Goal: Information Seeking & Learning: Learn about a topic

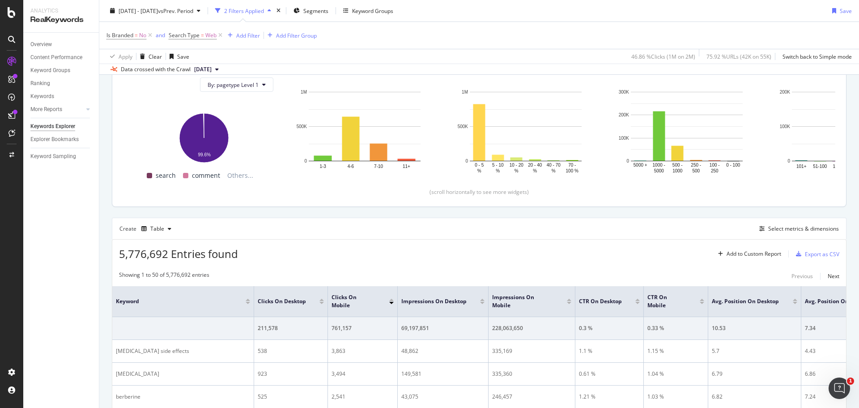
scroll to position [110, 0]
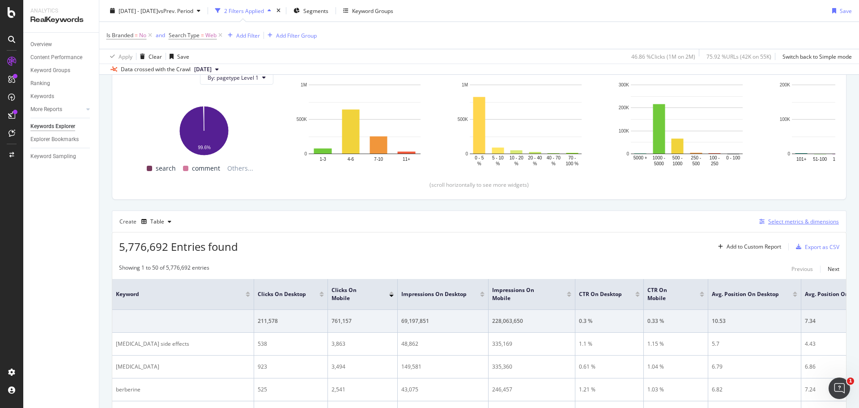
click at [793, 222] on div "Select metrics & dimensions" at bounding box center [803, 221] width 71 height 8
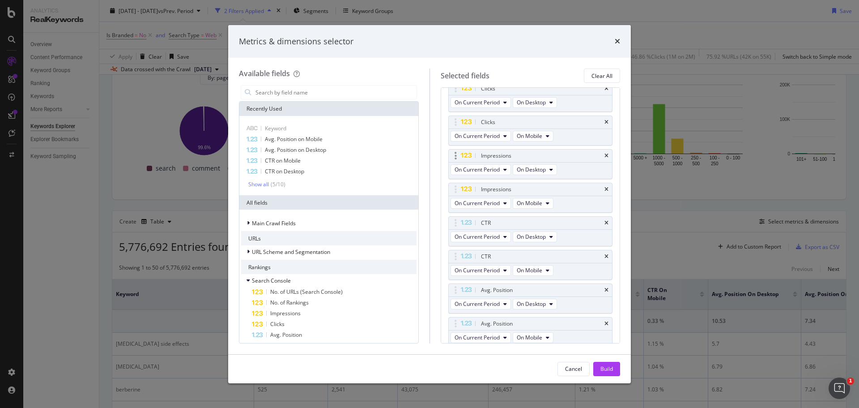
scroll to position [70, 0]
click at [605, 157] on icon "times" at bounding box center [607, 157] width 4 height 5
click at [605, 158] on icon "times" at bounding box center [607, 157] width 4 height 5
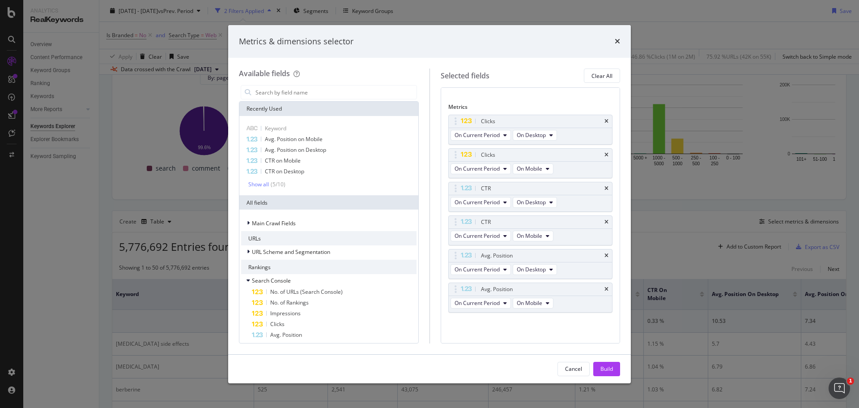
scroll to position [39, 0]
click at [599, 158] on div "Clicks" at bounding box center [531, 155] width 164 height 13
click at [602, 187] on div "CTR" at bounding box center [531, 188] width 164 height 13
click at [605, 186] on icon "times" at bounding box center [607, 188] width 4 height 5
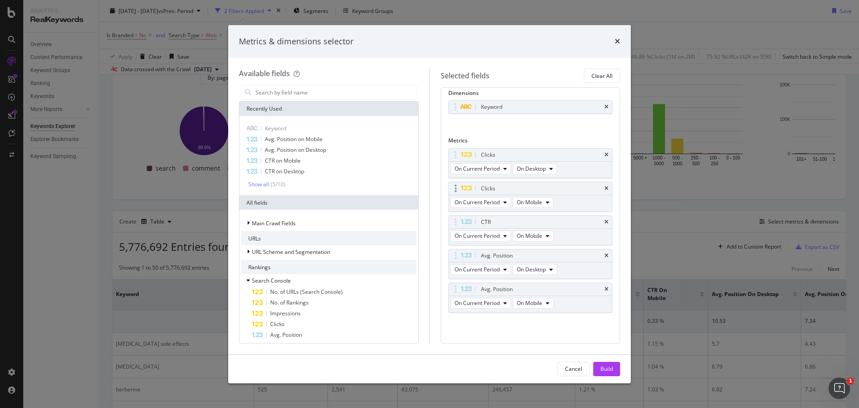
scroll to position [6, 0]
click at [605, 222] on icon "times" at bounding box center [607, 221] width 4 height 5
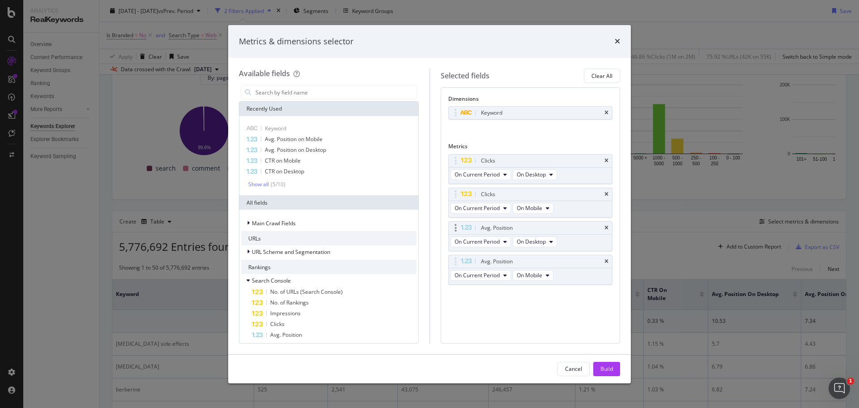
scroll to position [0, 0]
click at [606, 228] on icon "times" at bounding box center [607, 227] width 4 height 5
click at [606, 227] on icon "times" at bounding box center [607, 227] width 4 height 5
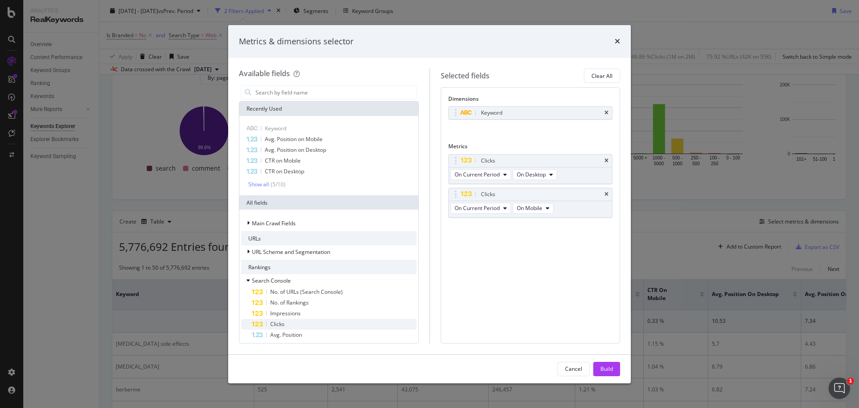
click at [280, 325] on span "Clicks" at bounding box center [277, 324] width 14 height 8
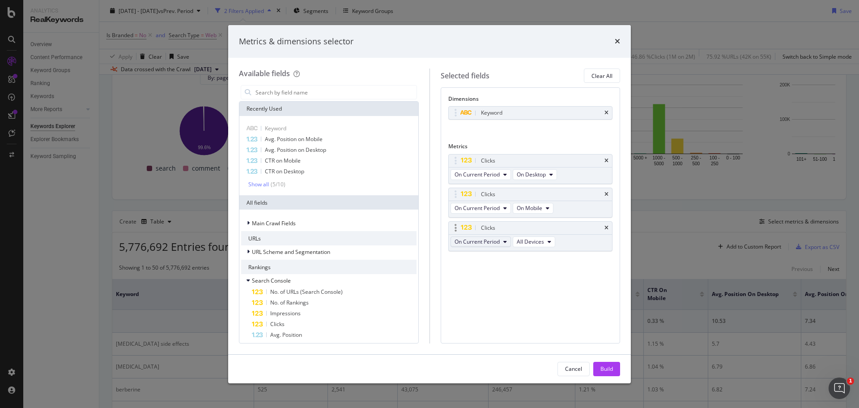
click at [507, 241] on icon "modal" at bounding box center [505, 241] width 4 height 5
click at [490, 292] on span "Diff. between Periods - Percentage" at bounding box center [501, 291] width 86 height 8
click at [550, 175] on button "On Desktop" at bounding box center [535, 174] width 44 height 11
click at [544, 190] on span "All Devices" at bounding box center [535, 191] width 30 height 8
click at [545, 204] on button "On Mobile" at bounding box center [533, 208] width 41 height 11
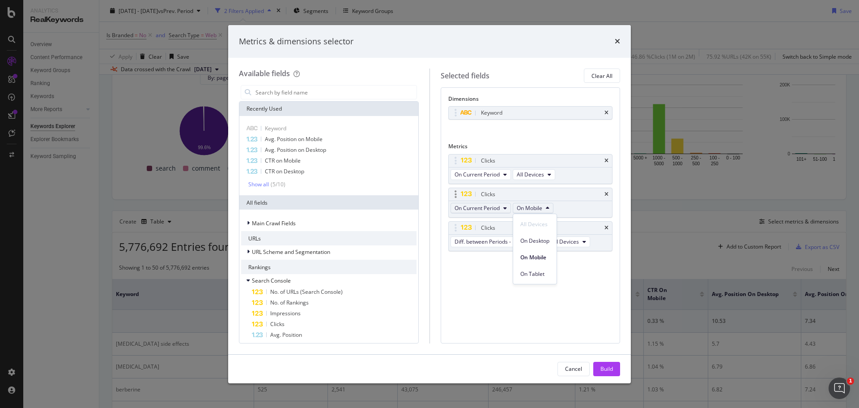
click at [495, 211] on span "On Current Period" at bounding box center [477, 208] width 45 height 8
click at [493, 239] on span "On Compared Period" at bounding box center [501, 241] width 86 height 8
click at [555, 208] on icon "modal" at bounding box center [555, 207] width 4 height 5
click at [548, 222] on span "All Devices" at bounding box center [542, 224] width 29 height 8
drag, startPoint x: 456, startPoint y: 197, endPoint x: 460, endPoint y: 164, distance: 33.7
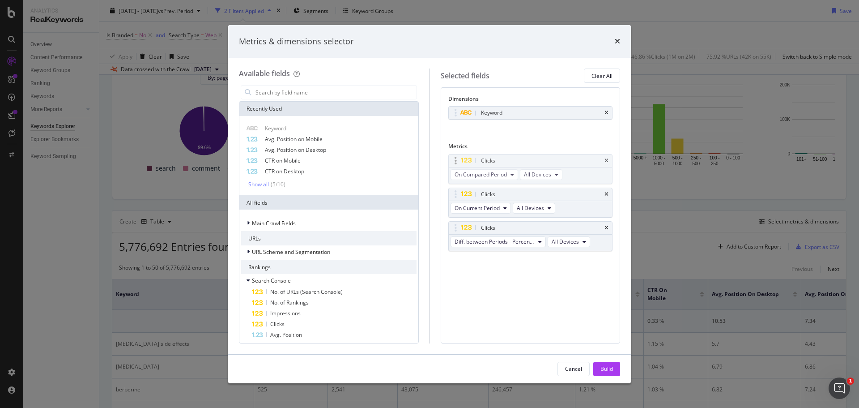
click at [460, 164] on body "Analytics RealKeywords Overview Content Performance Keyword Groups Ranking Keyw…" at bounding box center [429, 204] width 859 height 408
click at [601, 365] on div "Build" at bounding box center [607, 369] width 13 height 8
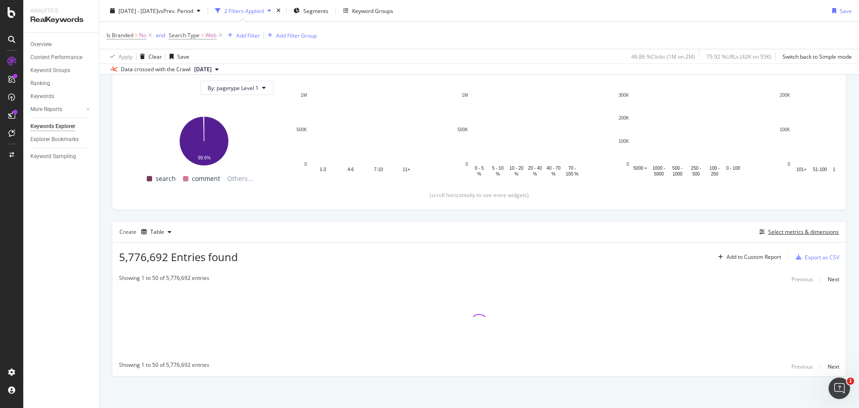
scroll to position [100, 0]
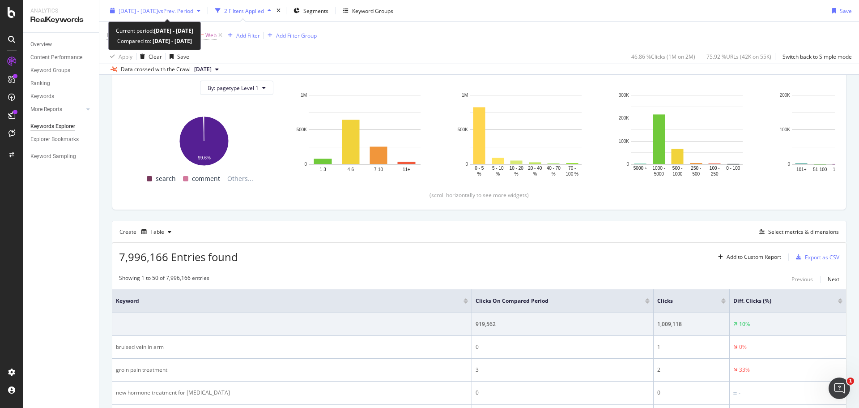
click at [193, 11] on span "vs Prev. Period" at bounding box center [175, 11] width 35 height 8
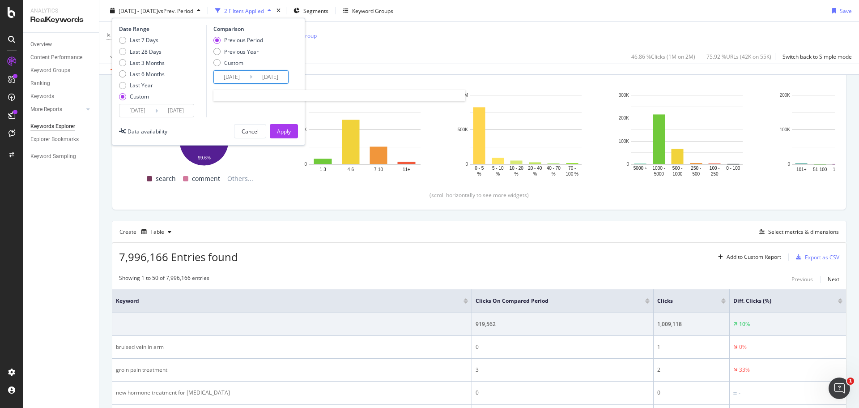
click at [232, 77] on input "[DATE]" at bounding box center [232, 77] width 36 height 13
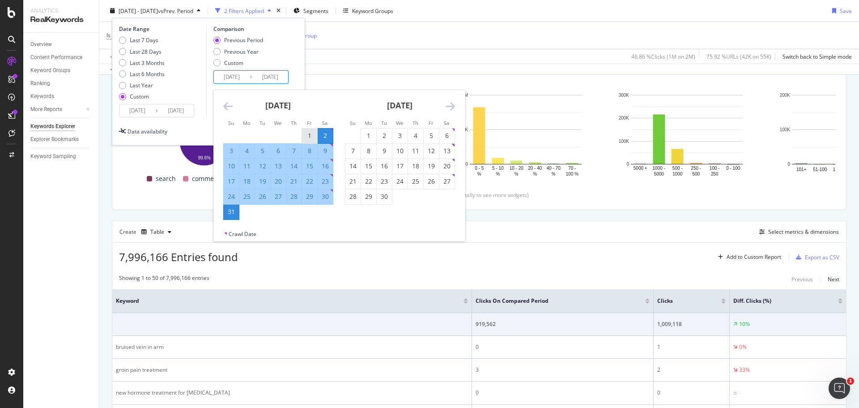
click at [307, 134] on div "1" at bounding box center [309, 135] width 15 height 9
type input "[DATE]"
click at [235, 211] on div "31" at bounding box center [231, 211] width 15 height 9
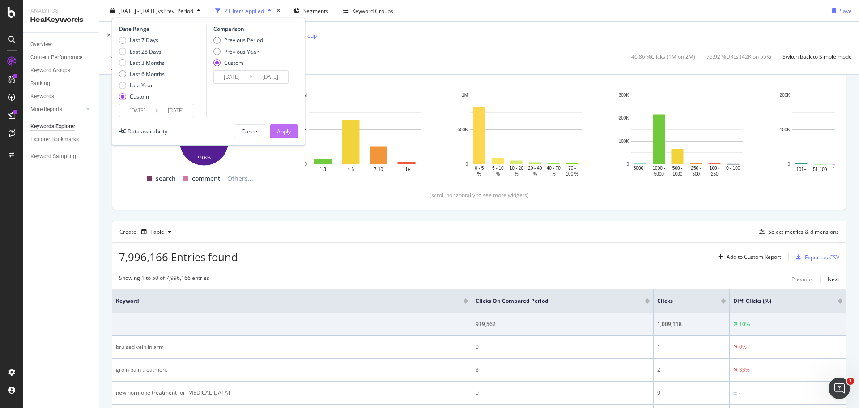
click at [281, 127] on div "Apply" at bounding box center [284, 131] width 14 height 8
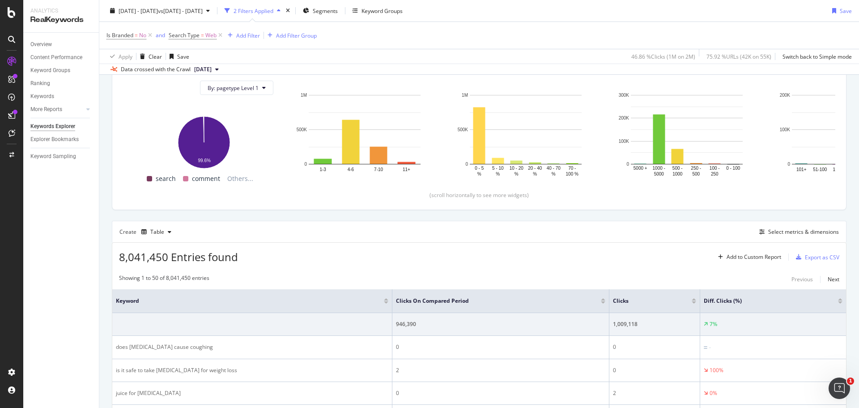
click at [694, 299] on div at bounding box center [694, 299] width 4 height 2
click at [838, 302] on div at bounding box center [840, 302] width 4 height 2
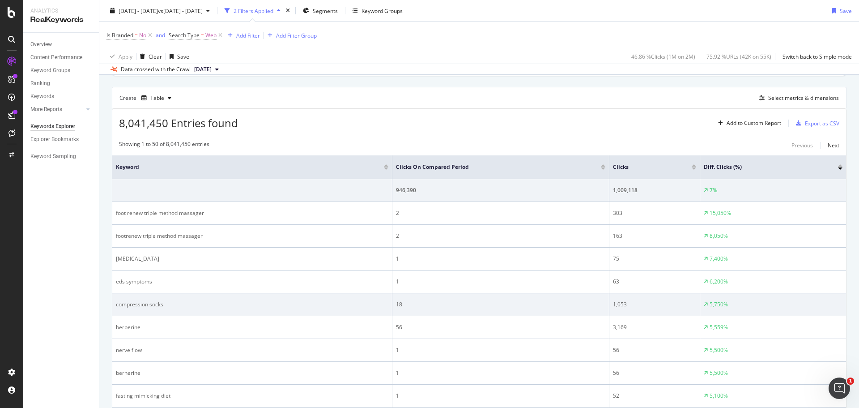
scroll to position [235, 0]
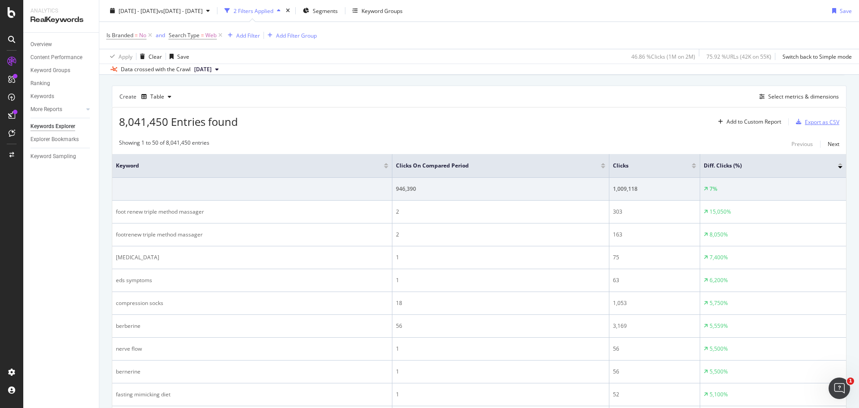
click at [815, 122] on div "Export as CSV" at bounding box center [822, 122] width 34 height 8
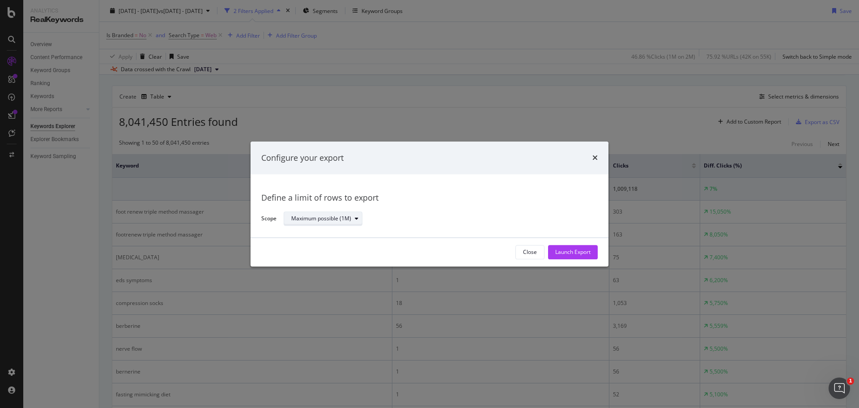
click at [357, 220] on icon "modal" at bounding box center [357, 218] width 4 height 5
click at [324, 245] on div "Define a limit" at bounding box center [311, 249] width 33 height 8
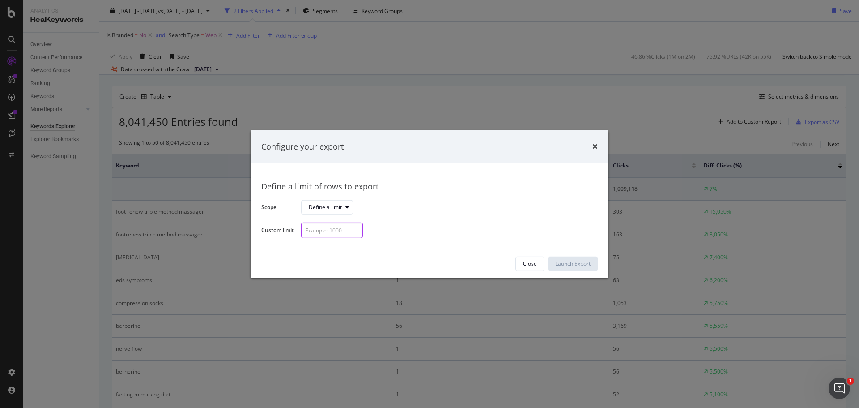
click at [325, 232] on input "modal" at bounding box center [332, 230] width 62 height 16
type input "100"
click at [583, 257] on div "Launch Export" at bounding box center [572, 263] width 35 height 13
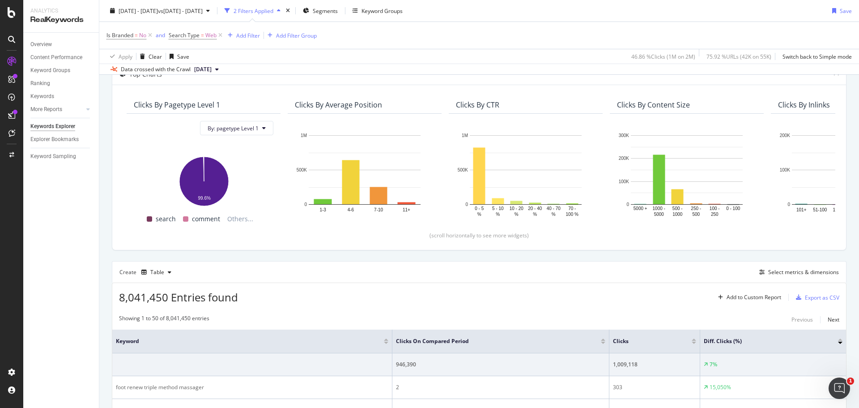
scroll to position [0, 0]
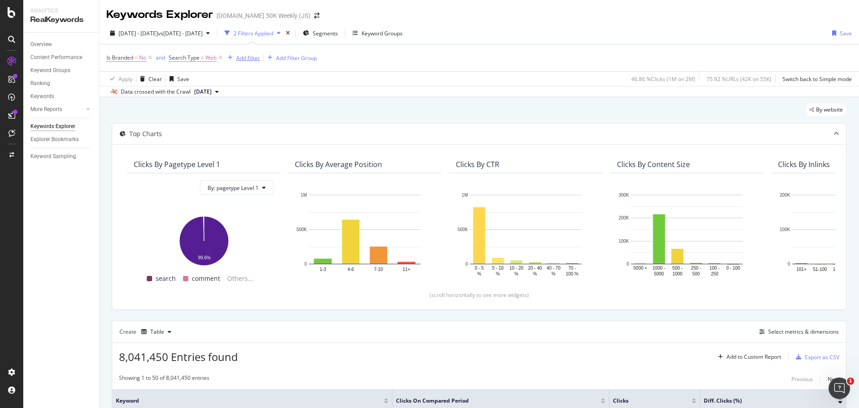
click at [252, 60] on div "Add Filter" at bounding box center [248, 58] width 24 height 8
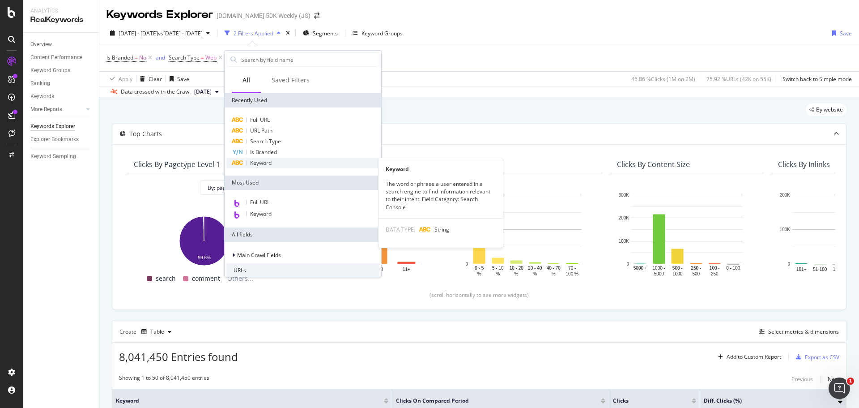
click at [254, 161] on span "Keyword" at bounding box center [260, 163] width 21 height 8
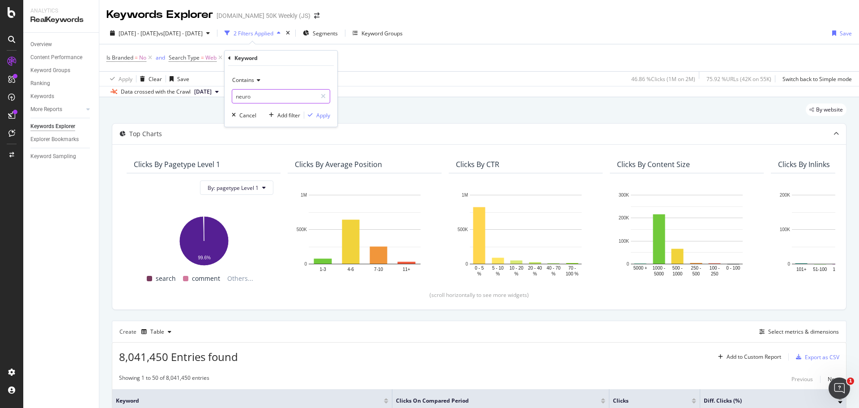
click at [286, 100] on input "neuro" at bounding box center [274, 96] width 85 height 14
type input "heart"
click at [324, 116] on div "Apply" at bounding box center [323, 115] width 14 height 8
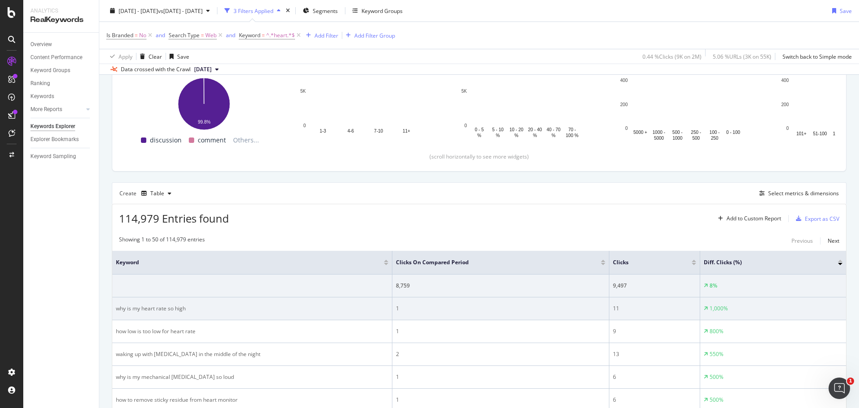
scroll to position [162, 0]
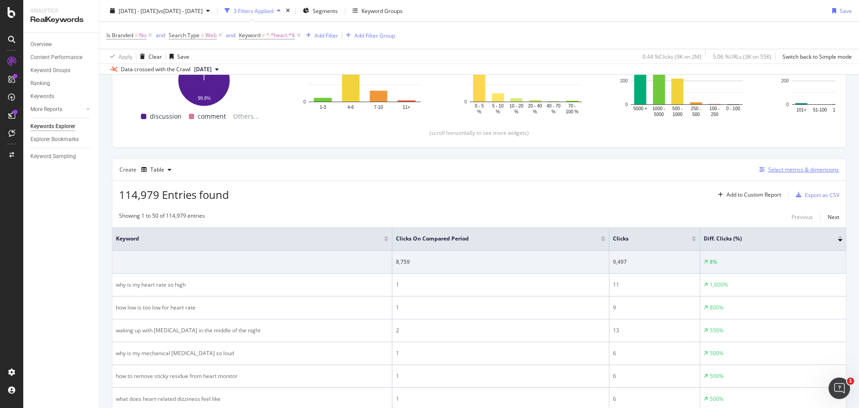
click at [800, 171] on div "Select metrics & dimensions" at bounding box center [803, 170] width 71 height 8
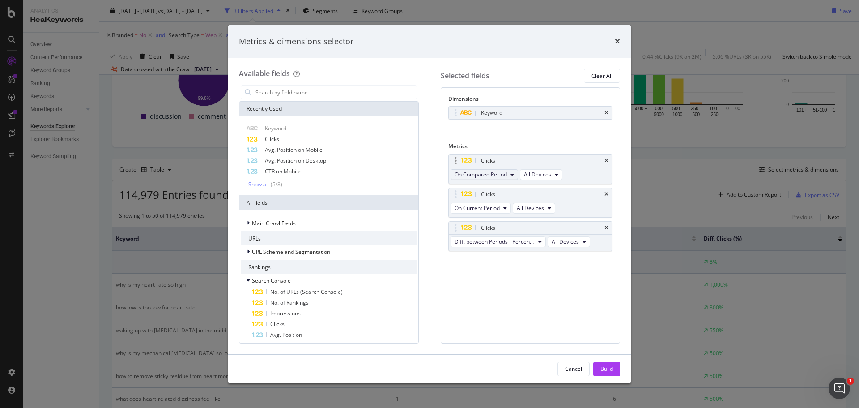
click at [509, 175] on button "On Compared Period" at bounding box center [485, 174] width 68 height 11
click at [501, 190] on span "On Current Period" at bounding box center [501, 191] width 86 height 8
click at [502, 209] on button "On Current Period" at bounding box center [481, 208] width 60 height 11
click at [492, 240] on span "On Compared Period" at bounding box center [501, 241] width 86 height 8
click at [537, 171] on span "On Desktop" at bounding box center [531, 175] width 29 height 8
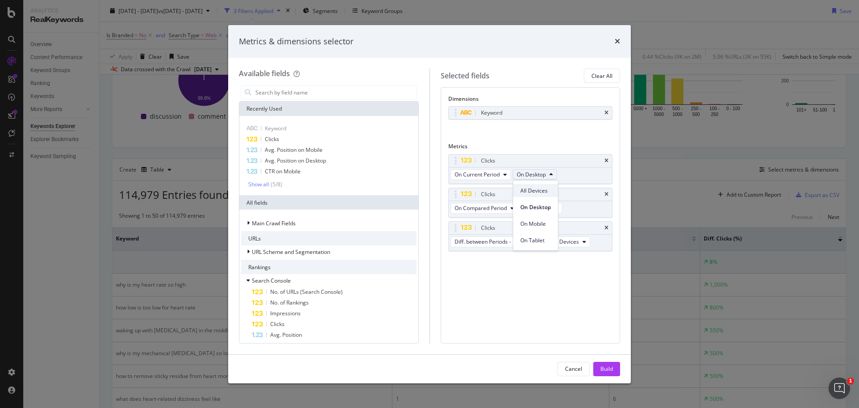
click at [533, 190] on span "All Devices" at bounding box center [535, 191] width 30 height 8
click at [603, 367] on div "Build" at bounding box center [607, 369] width 13 height 8
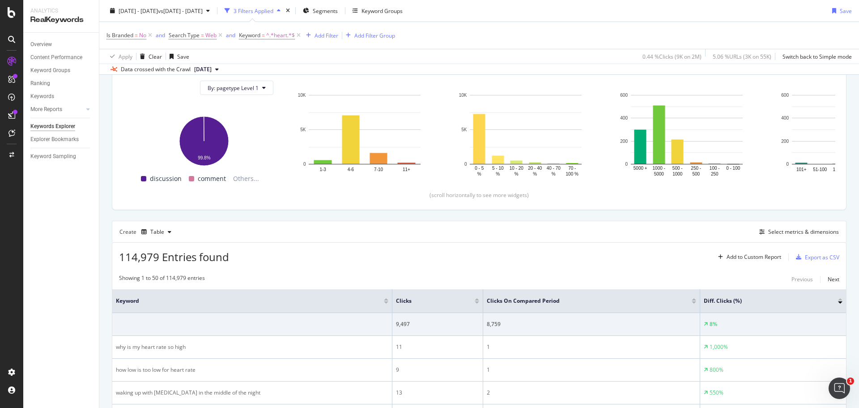
click at [475, 302] on div at bounding box center [477, 302] width 4 height 2
click at [805, 256] on div "Export as CSV" at bounding box center [822, 257] width 34 height 8
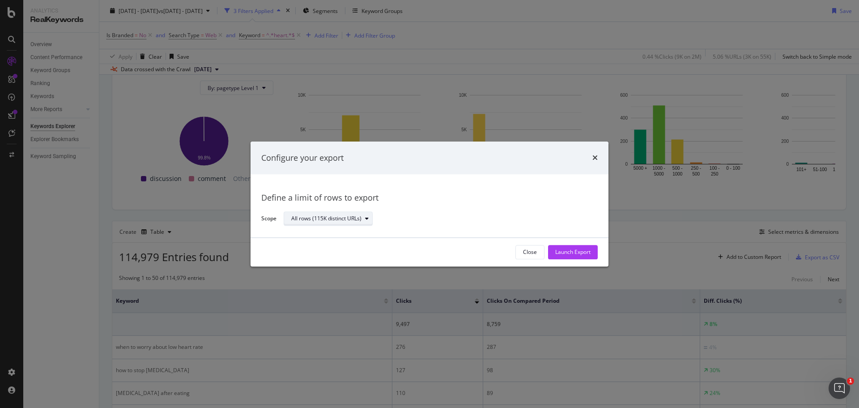
click at [324, 212] on button "All rows (115K distinct URLs)" at bounding box center [328, 219] width 89 height 14
click at [309, 248] on div "Define a limit" at bounding box center [311, 249] width 33 height 8
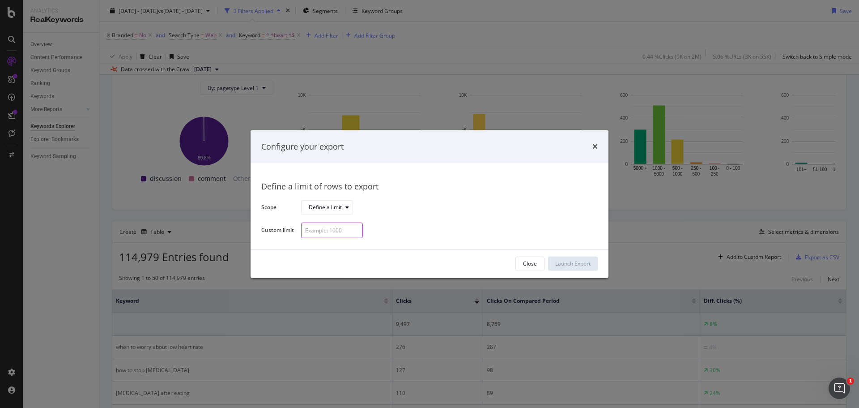
click at [320, 229] on input "modal" at bounding box center [332, 230] width 62 height 16
type input "100"
click at [562, 262] on div "Launch Export" at bounding box center [572, 264] width 35 height 8
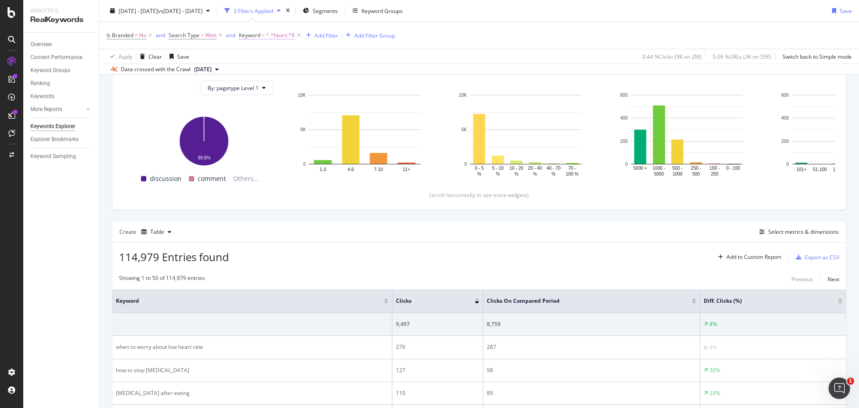
click at [284, 36] on span "^.*heart.*$" at bounding box center [280, 35] width 29 height 13
click at [274, 69] on input "heart" at bounding box center [289, 72] width 85 height 14
type input "[MEDICAL_DATA]"
click at [337, 90] on div "Apply" at bounding box center [339, 92] width 14 height 8
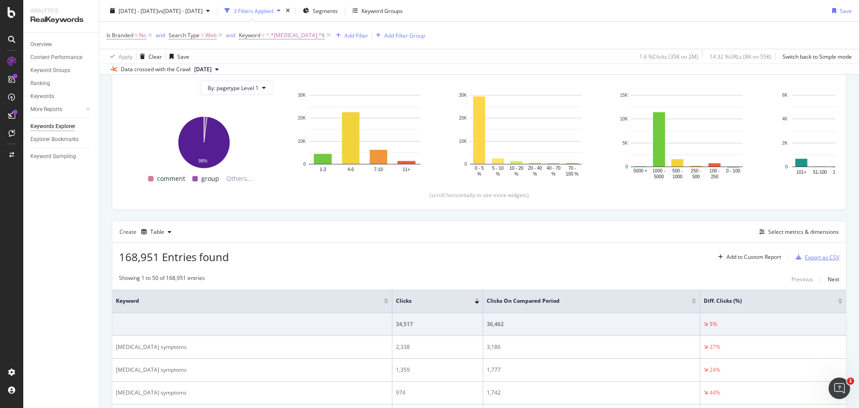
click at [805, 256] on div "Export as CSV" at bounding box center [822, 257] width 34 height 8
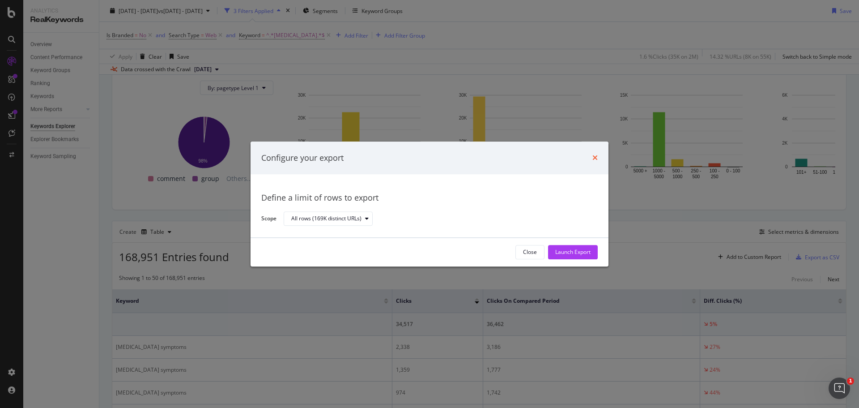
click at [596, 156] on icon "times" at bounding box center [595, 157] width 5 height 7
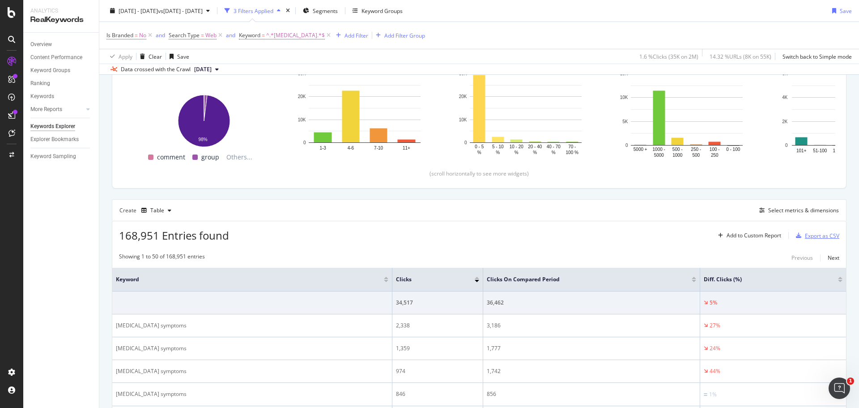
scroll to position [101, 0]
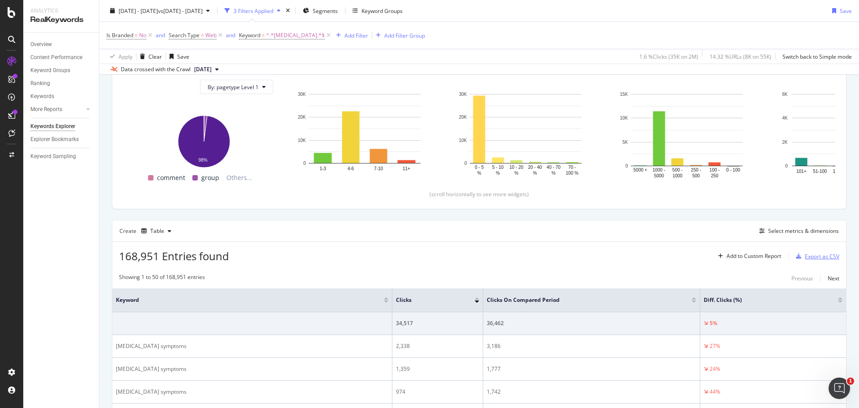
click at [806, 256] on div "Export as CSV" at bounding box center [822, 256] width 34 height 8
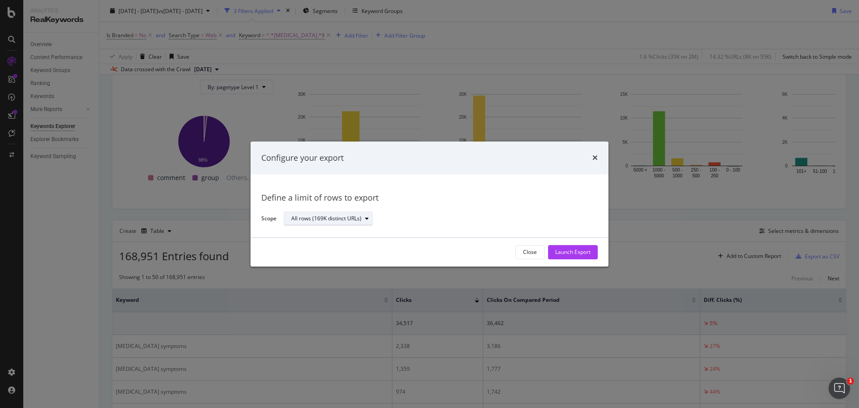
click at [355, 220] on div "All rows (169K distinct URLs)" at bounding box center [326, 218] width 70 height 5
click at [309, 248] on div "Define a limit" at bounding box center [311, 249] width 33 height 8
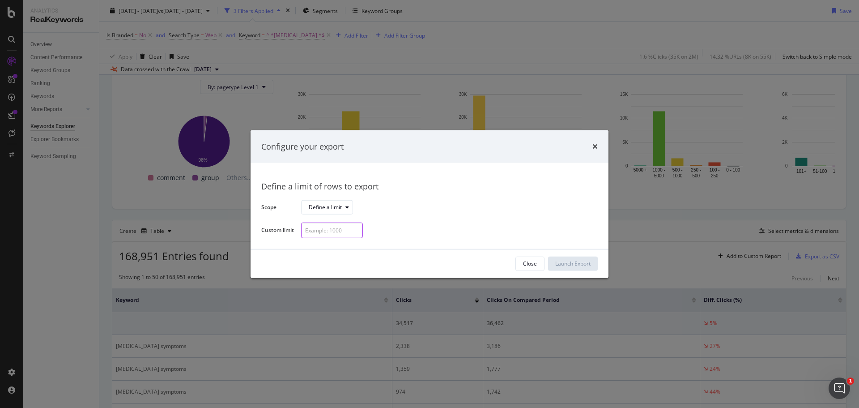
click at [320, 228] on input "modal" at bounding box center [332, 230] width 62 height 16
type input "100"
click at [559, 260] on div "Launch Export" at bounding box center [572, 264] width 35 height 8
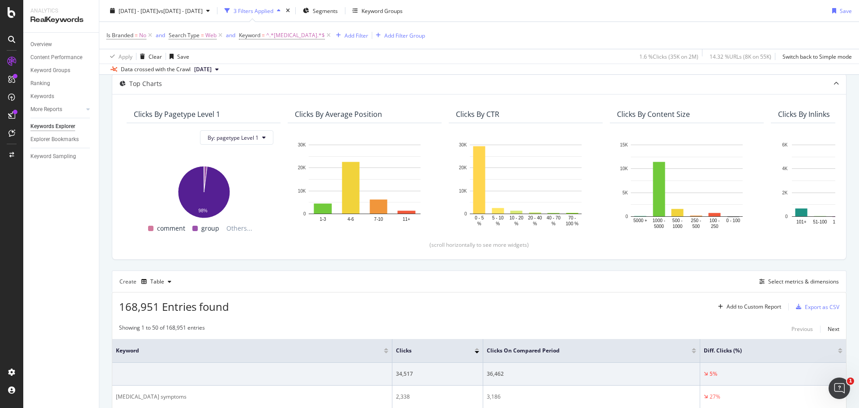
scroll to position [0, 0]
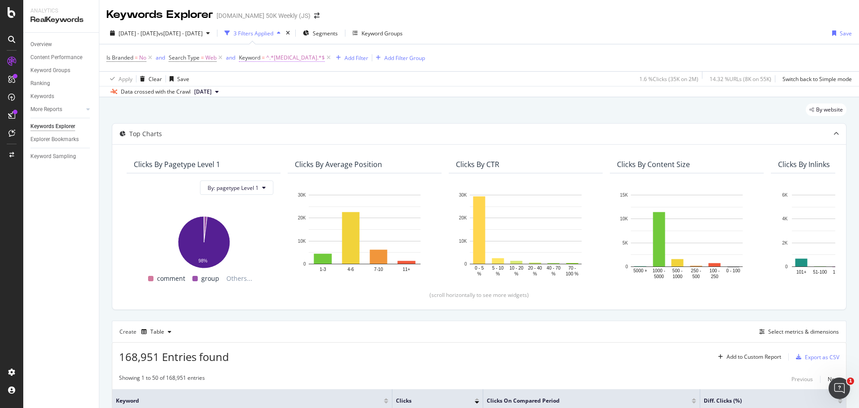
click at [276, 57] on span "^.*[MEDICAL_DATA].*$" at bounding box center [295, 57] width 59 height 13
click at [276, 94] on input "[MEDICAL_DATA]" at bounding box center [289, 95] width 85 height 14
type input "transplant"
click at [339, 115] on div "Apply" at bounding box center [339, 114] width 14 height 8
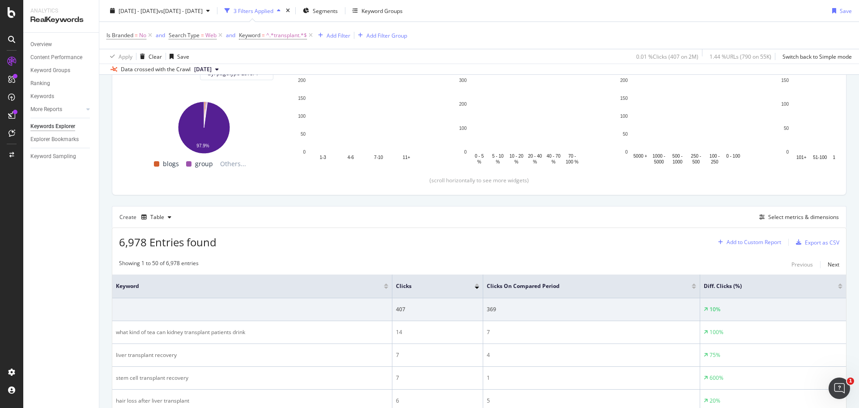
scroll to position [115, 0]
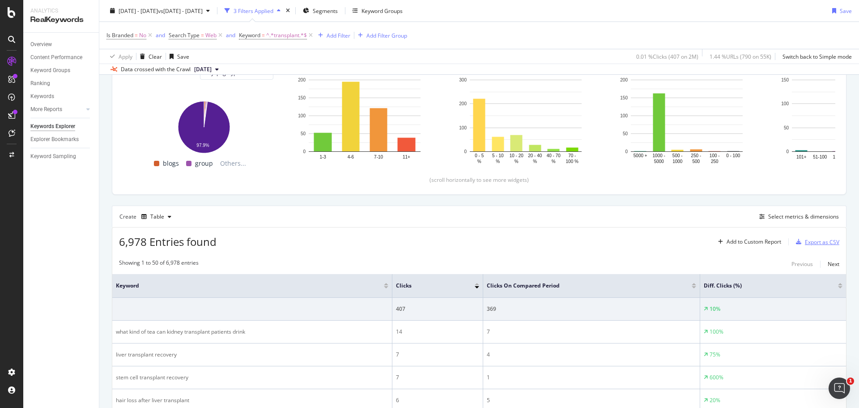
click at [813, 243] on div "Export as CSV" at bounding box center [822, 242] width 34 height 8
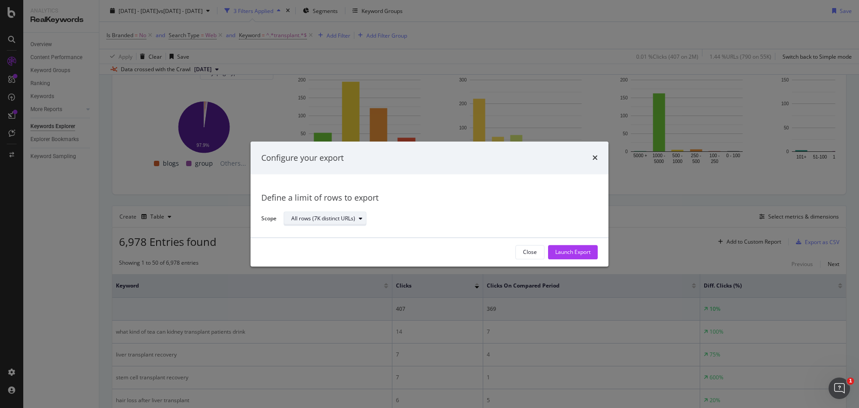
click at [334, 218] on div "All rows (7K distinct URLs)" at bounding box center [323, 218] width 64 height 5
click at [305, 248] on div "Define a limit" at bounding box center [311, 249] width 33 height 8
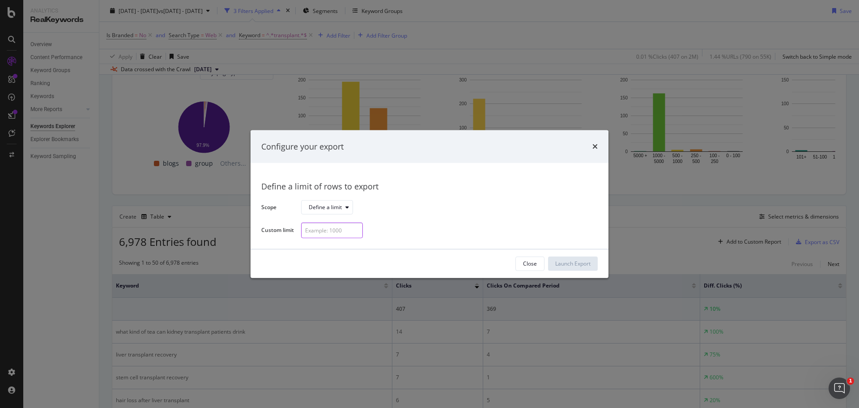
click at [323, 228] on input "modal" at bounding box center [332, 230] width 62 height 16
type input "100"
click at [567, 258] on div "Launch Export" at bounding box center [572, 263] width 35 height 13
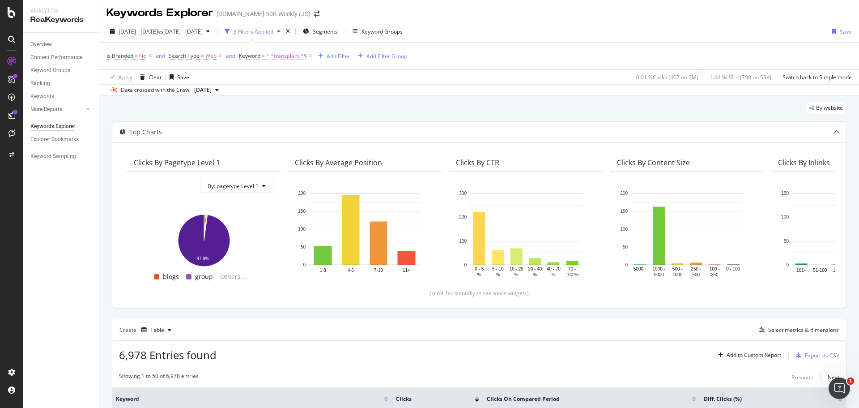
scroll to position [0, 0]
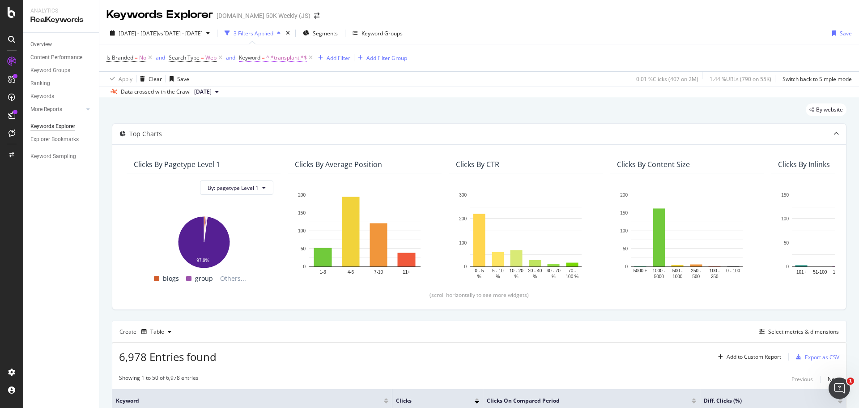
click at [283, 58] on span "^.*transplant.*$" at bounding box center [286, 57] width 41 height 13
click at [283, 93] on input "transplant" at bounding box center [289, 95] width 85 height 14
type input "neuro"
click at [341, 116] on div "Apply" at bounding box center [339, 114] width 14 height 8
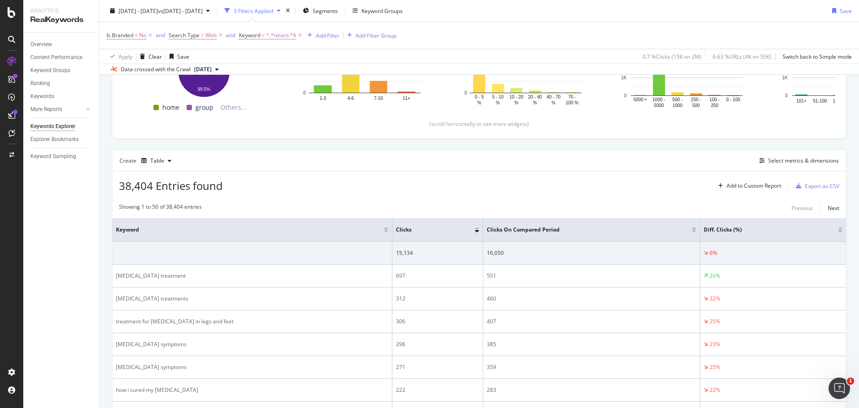
scroll to position [179, 0]
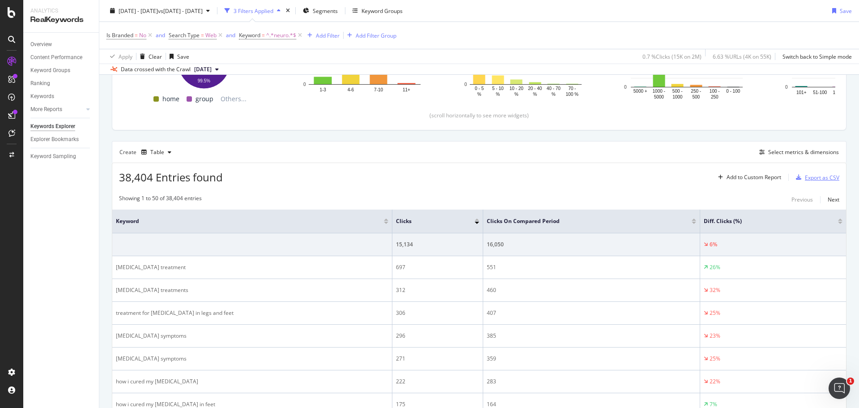
click at [805, 178] on div "Export as CSV" at bounding box center [822, 178] width 34 height 8
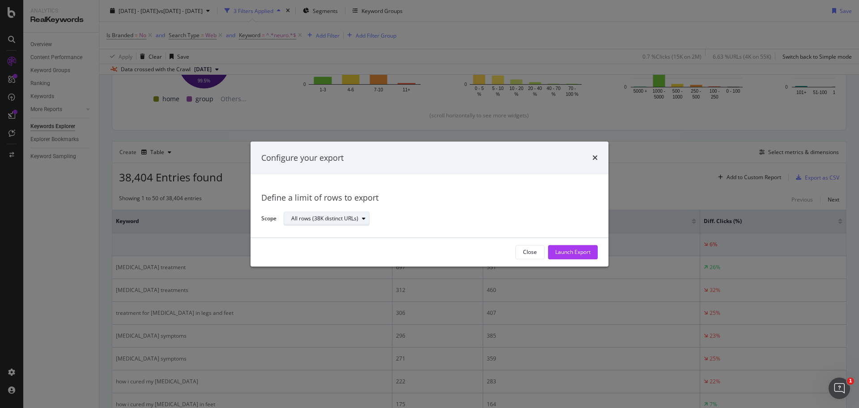
click at [317, 216] on div "All rows (38K distinct URLs)" at bounding box center [324, 218] width 67 height 5
click at [304, 246] on div "Define a limit" at bounding box center [311, 249] width 33 height 8
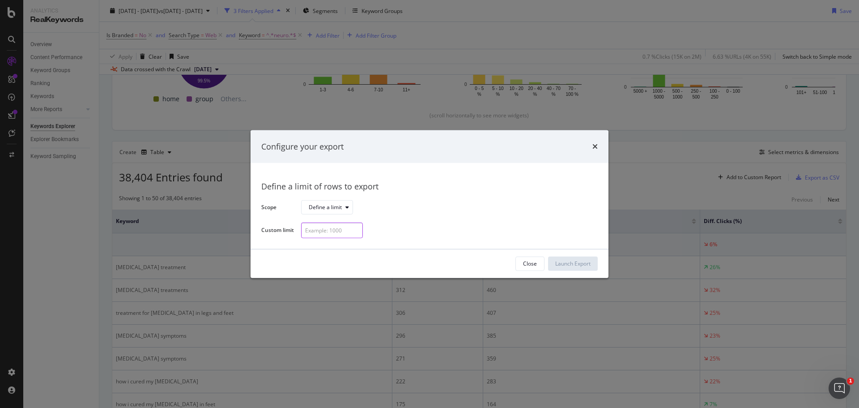
click at [311, 236] on input "modal" at bounding box center [332, 230] width 62 height 16
type input "100"
click at [579, 265] on div "Launch Export" at bounding box center [572, 264] width 35 height 8
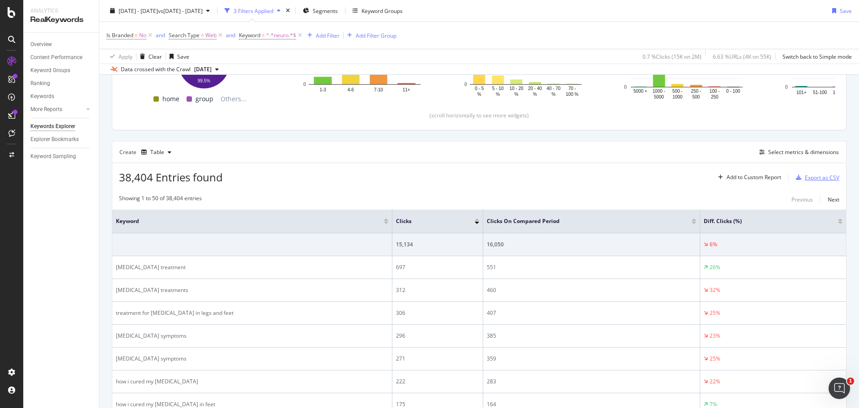
click at [823, 175] on div "Export as CSV" at bounding box center [822, 178] width 34 height 8
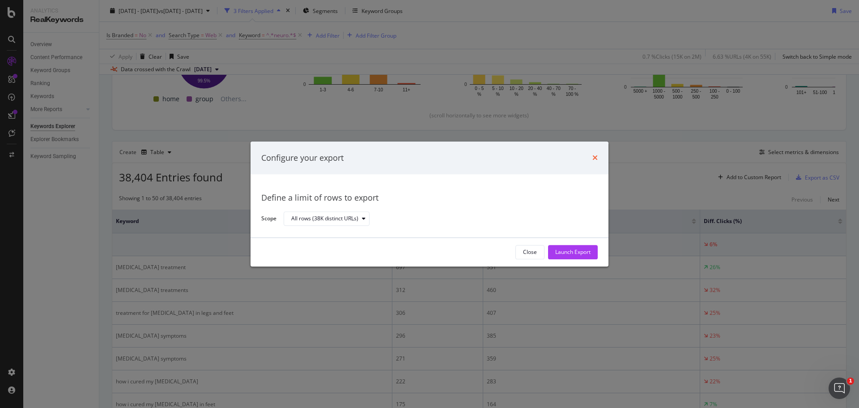
click at [593, 161] on icon "times" at bounding box center [595, 157] width 5 height 7
